Goal: Task Accomplishment & Management: Use online tool/utility

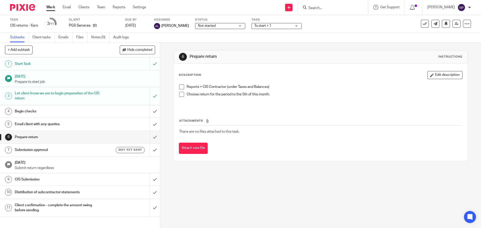
click at [182, 87] on span at bounding box center [181, 87] width 5 height 5
click at [182, 95] on span at bounding box center [181, 94] width 5 height 5
click at [72, 109] on h1 "Begin checks" at bounding box center [58, 112] width 87 height 8
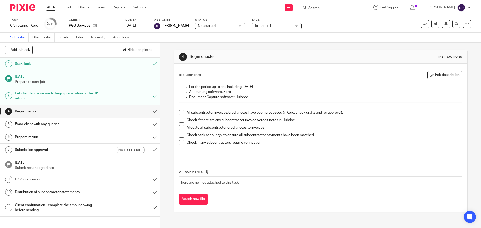
click at [307, 161] on div "Attachments There are no files attached to this task. Attach new file" at bounding box center [321, 183] width 284 height 46
click at [179, 114] on span at bounding box center [181, 112] width 5 height 5
click at [180, 121] on span at bounding box center [181, 120] width 5 height 5
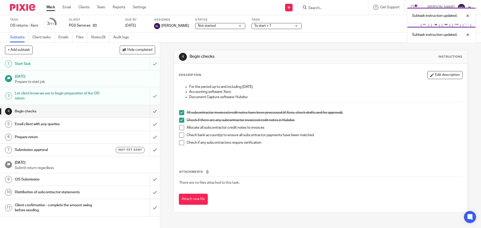
click at [181, 126] on span at bounding box center [181, 127] width 5 height 5
click at [179, 137] on span at bounding box center [181, 135] width 5 height 5
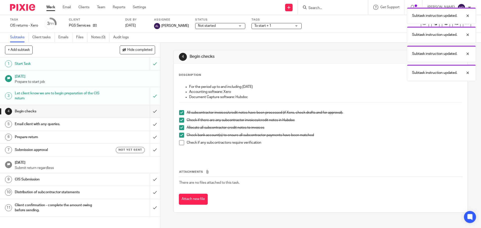
click at [180, 143] on span at bounding box center [181, 142] width 5 height 5
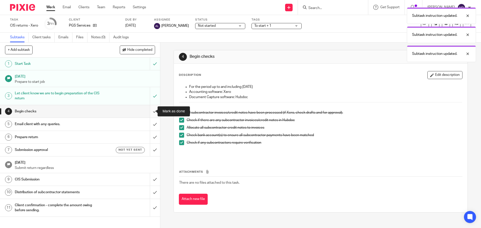
click at [150, 113] on input "submit" at bounding box center [80, 111] width 160 height 13
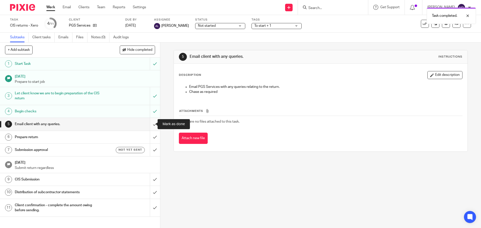
click at [149, 125] on input "submit" at bounding box center [80, 124] width 160 height 13
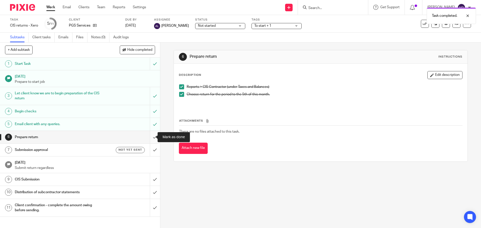
click at [149, 137] on input "submit" at bounding box center [80, 137] width 160 height 13
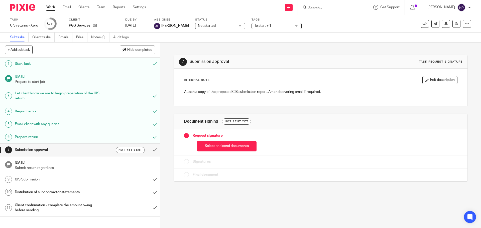
click at [63, 166] on p "Submit return regardless" at bounding box center [85, 168] width 140 height 5
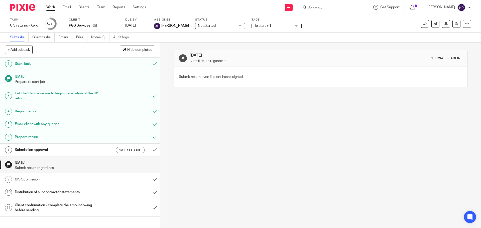
click at [61, 179] on h1 "CIS Submission" at bounding box center [58, 180] width 87 height 8
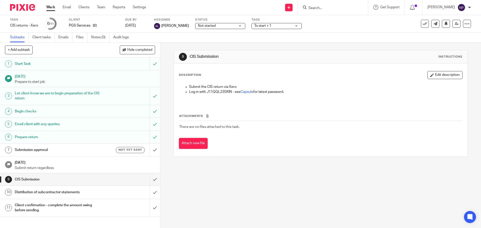
click at [55, 150] on h1 "Submission approval" at bounding box center [58, 150] width 87 height 8
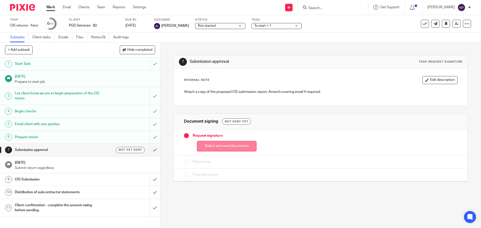
click at [225, 146] on button "Select and send documents" at bounding box center [227, 146] width 60 height 11
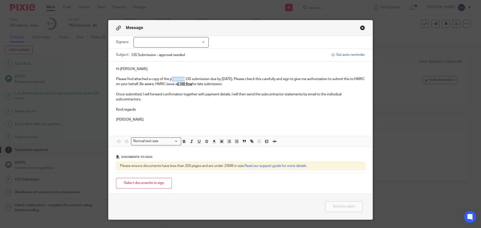
drag, startPoint x: 183, startPoint y: 79, endPoint x: 170, endPoint y: 79, distance: 12.5
click at [170, 79] on p "Please find attached a copy of the proposed CIS submission due by 19th August 2…" at bounding box center [240, 82] width 249 height 10
click at [268, 106] on p at bounding box center [240, 104] width 249 height 5
click at [150, 184] on button "Select documents to sign" at bounding box center [144, 183] width 56 height 11
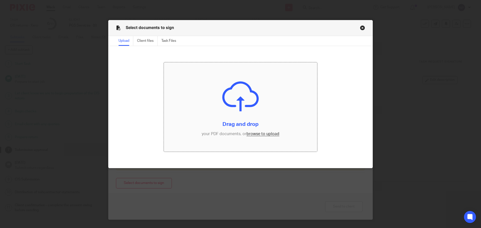
click at [240, 104] on input "file" at bounding box center [241, 107] width 154 height 90
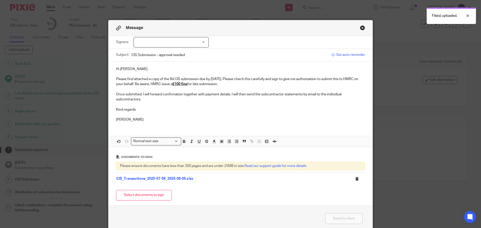
click at [164, 41] on div at bounding box center [171, 42] width 75 height 11
click at [143, 53] on span "Peter Gavin" at bounding box center [155, 53] width 28 height 4
checkbox input "true"
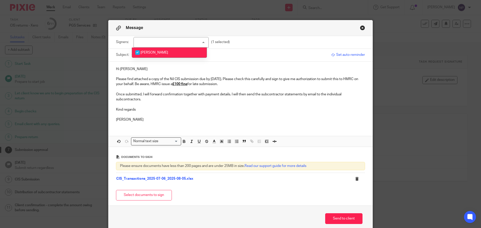
click at [210, 127] on div "Hi Pete Please find attached a copy of the Nil CIS submission due by 19th Augus…" at bounding box center [241, 104] width 264 height 85
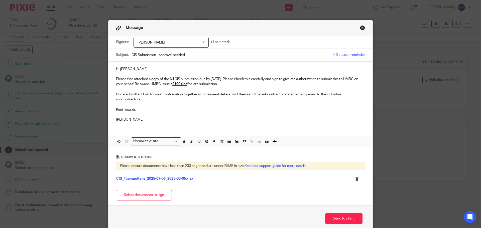
click at [193, 55] on input "CIS Submission - approval needed" at bounding box center [230, 54] width 197 height 11
type input "CIS Submission - approval needed- Nil return"
click at [285, 119] on p "Nicky" at bounding box center [240, 119] width 249 height 5
click at [347, 218] on button "Send to client" at bounding box center [343, 219] width 37 height 11
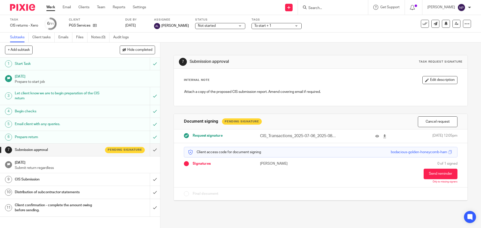
click at [120, 180] on div "CIS Submission" at bounding box center [80, 180] width 130 height 8
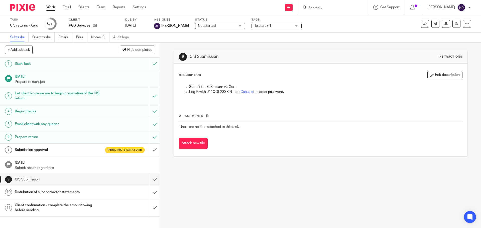
click at [120, 180] on div "CIS Submission" at bounding box center [80, 180] width 130 height 8
click at [148, 180] on input "submit" at bounding box center [80, 180] width 160 height 13
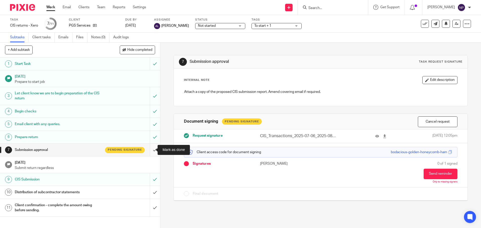
click at [150, 149] on input "submit" at bounding box center [80, 150] width 160 height 13
click at [91, 191] on h1 "Distribution of subcontractor statements" at bounding box center [58, 193] width 87 height 8
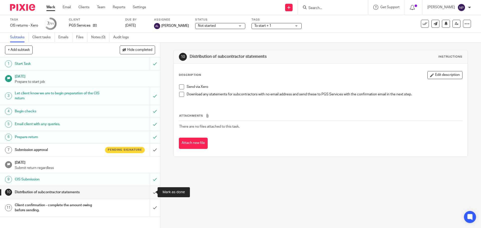
click at [150, 191] on input "submit" at bounding box center [80, 192] width 160 height 13
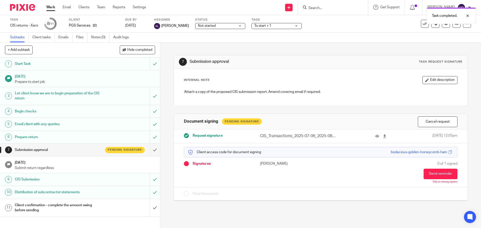
click at [103, 207] on div "Client confirmation - complete the amount owing before sending." at bounding box center [80, 208] width 130 height 13
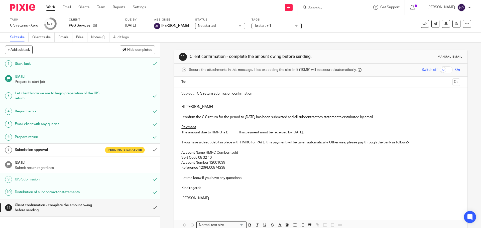
click at [199, 81] on input "text" at bounding box center [321, 82] width 260 height 6
click at [229, 134] on p "The amount due to HMRC is £_____. This payment must be received by [DATE]." at bounding box center [321, 133] width 279 height 5
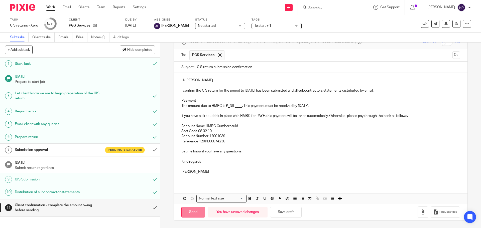
click at [191, 212] on input "Send" at bounding box center [194, 212] width 24 height 11
type input "Sent"
